Goal: Task Accomplishment & Management: Manage account settings

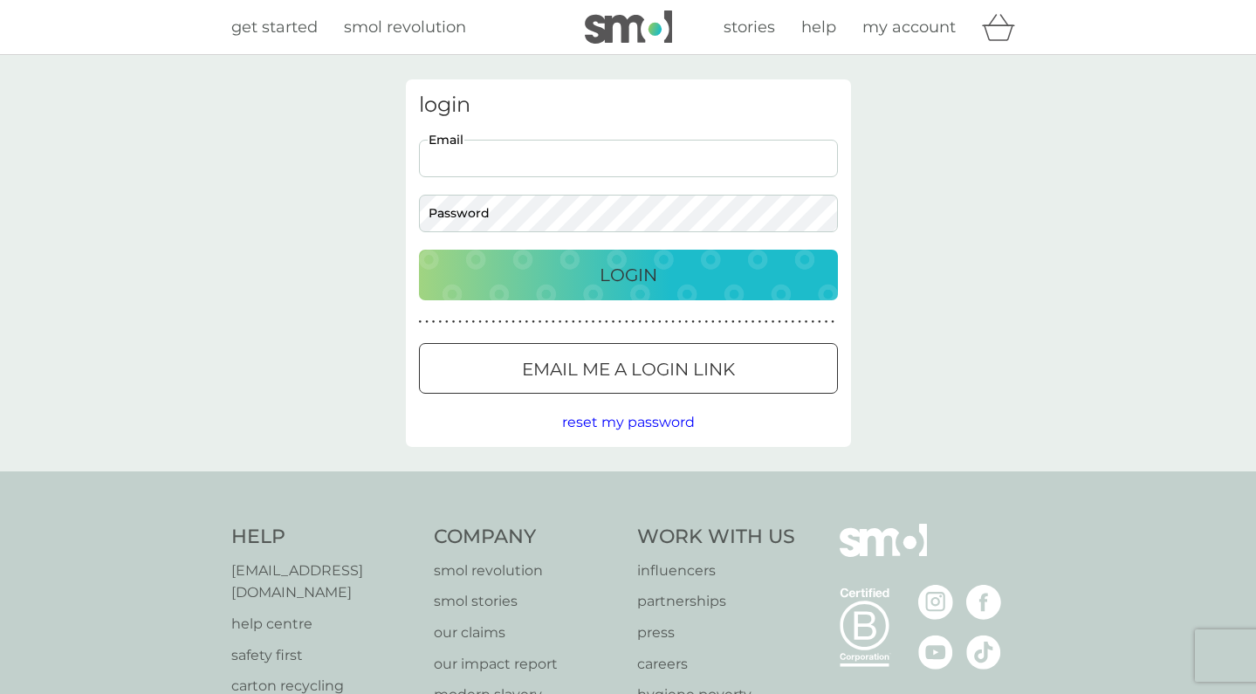
type input "john.beehayward@icloud.com"
click at [628, 274] on button "Login" at bounding box center [628, 275] width 419 height 51
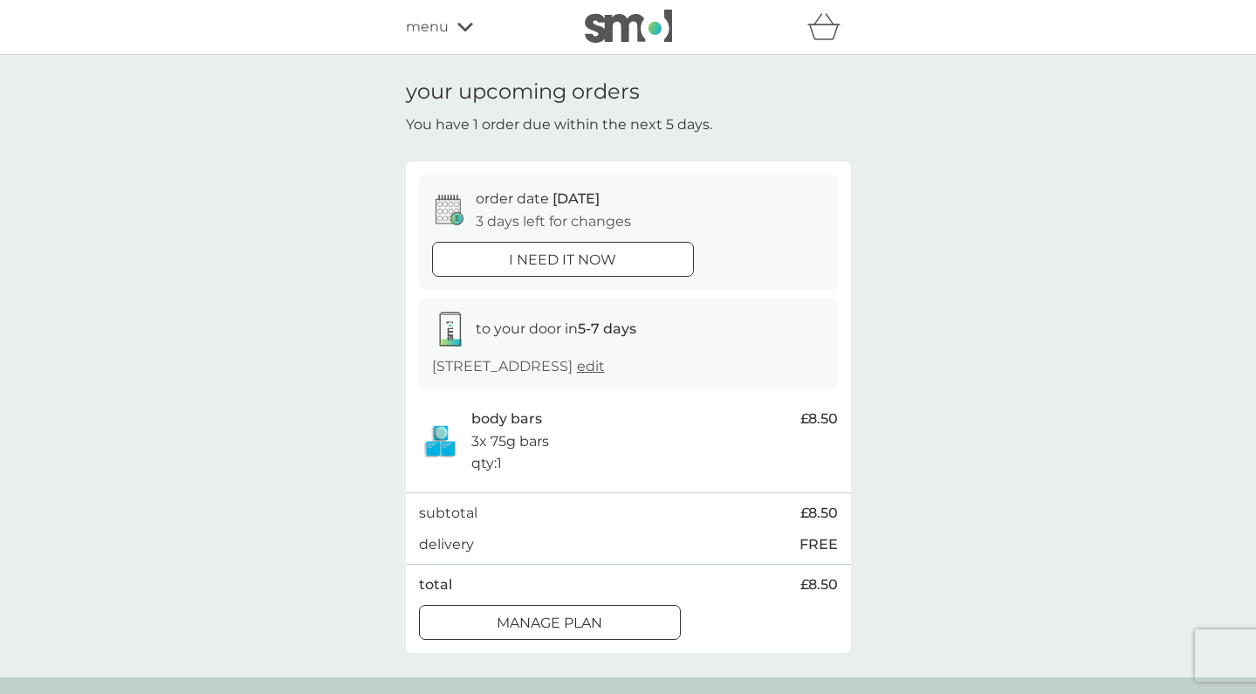
click at [602, 615] on p "Manage plan" at bounding box center [550, 623] width 106 height 23
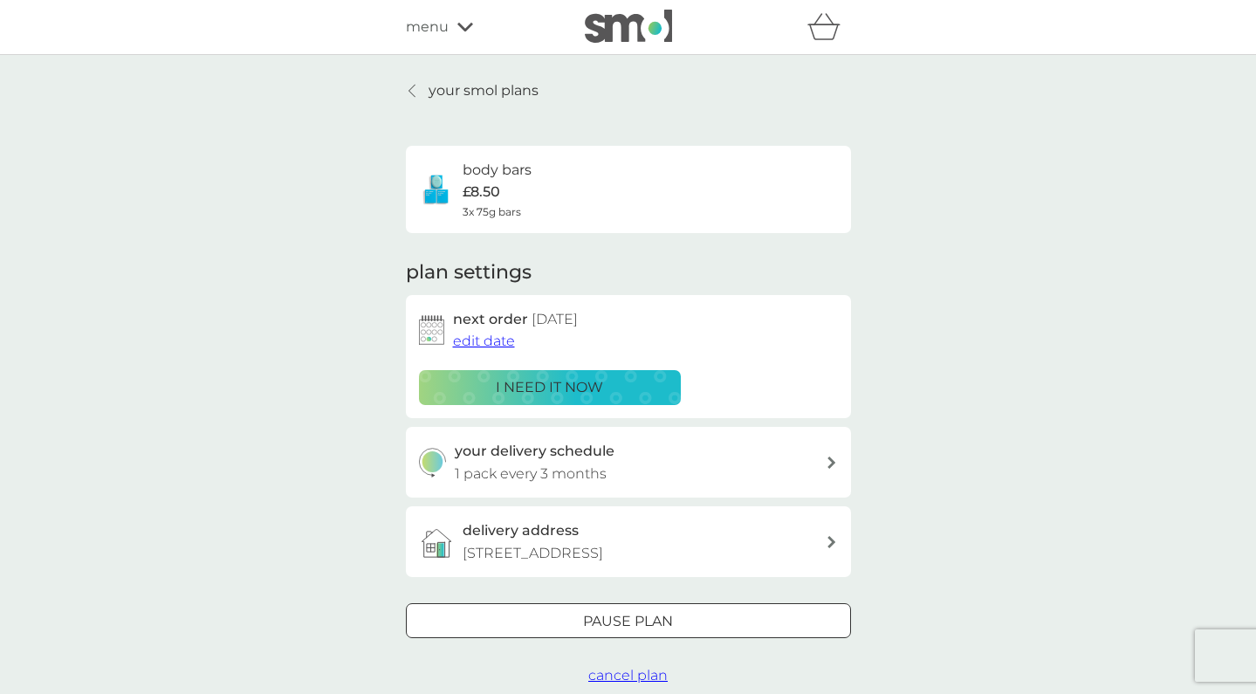
click at [492, 333] on span "edit date" at bounding box center [484, 341] width 62 height 17
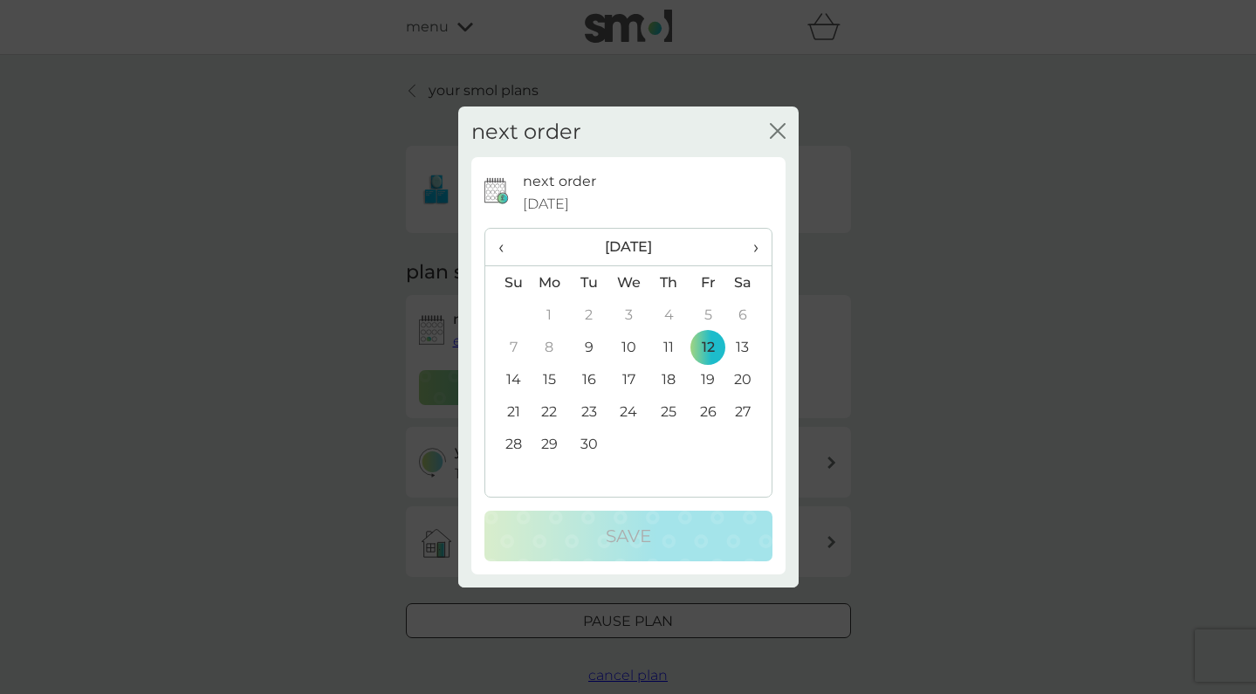
click at [754, 244] on span "›" at bounding box center [748, 247] width 17 height 37
click at [628, 373] on td "12" at bounding box center [628, 379] width 40 height 32
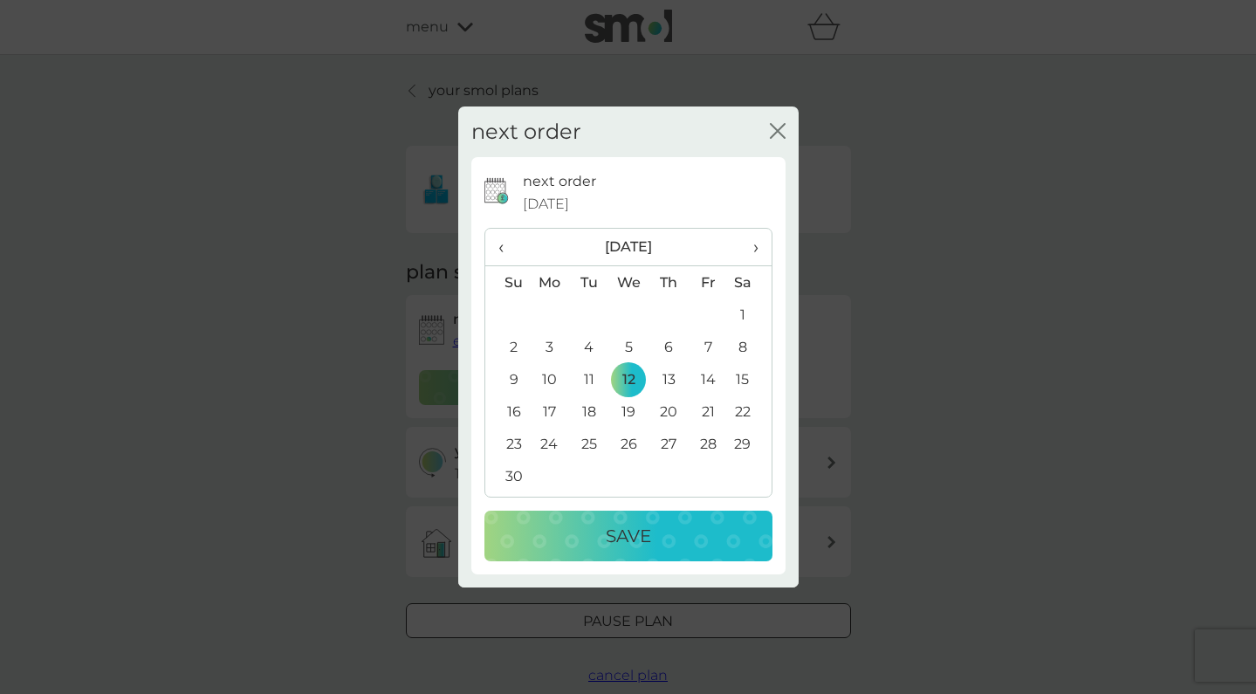
click at [622, 528] on p "Save" at bounding box center [628, 536] width 45 height 28
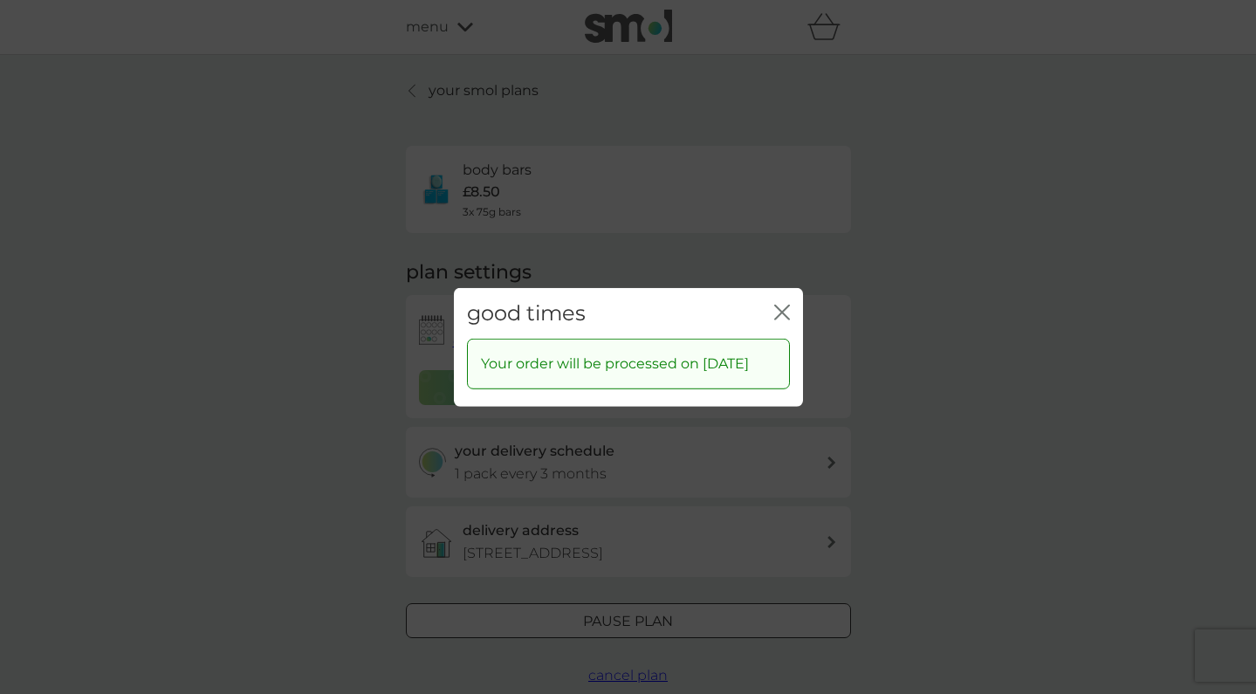
click at [780, 307] on icon "close" at bounding box center [782, 312] width 16 height 16
